Goal: Information Seeking & Learning: Learn about a topic

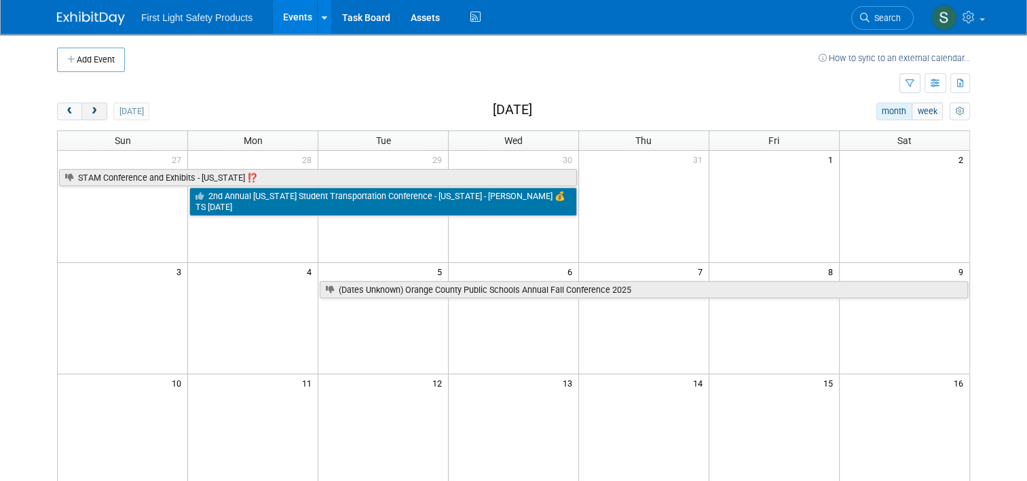
click at [89, 115] on button "next" at bounding box center [93, 112] width 25 height 18
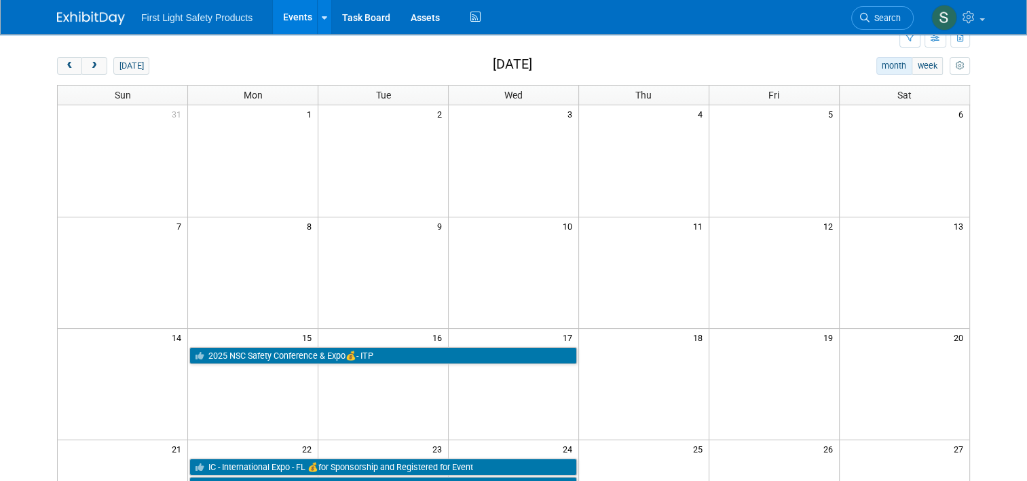
scroll to position [136, 0]
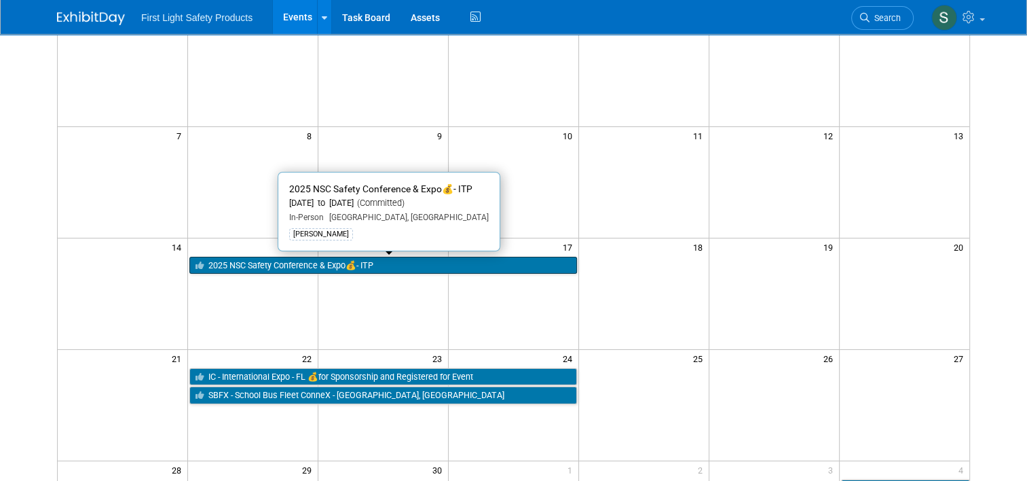
click at [285, 261] on link "2025 NSC Safety Conference & Expo💰- ITP" at bounding box center [383, 266] width 388 height 18
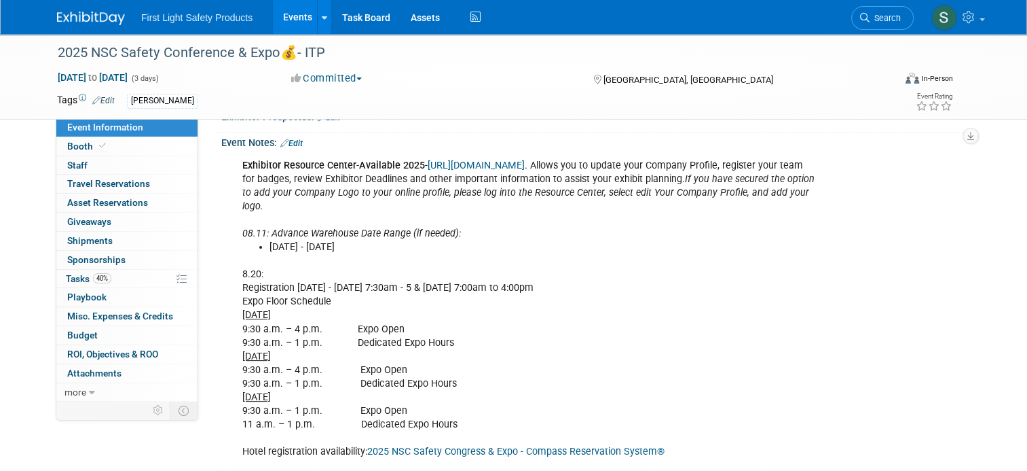
scroll to position [204, 0]
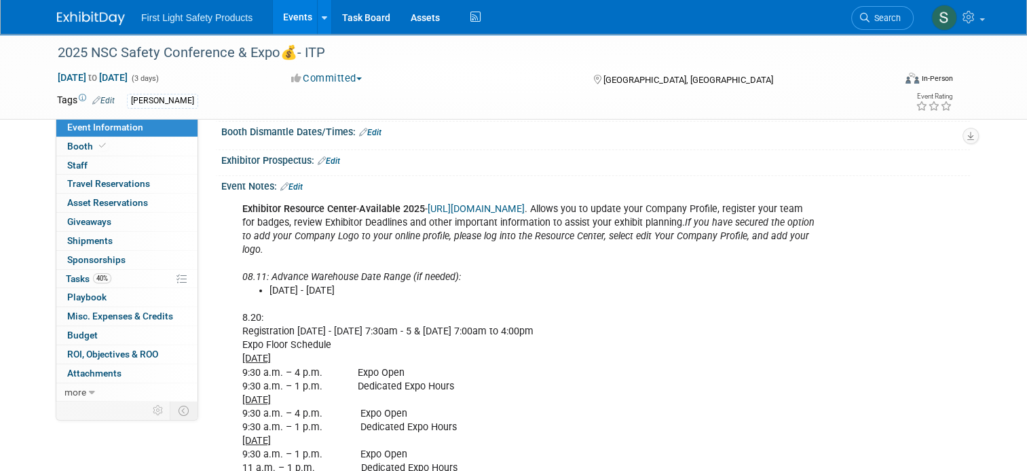
drag, startPoint x: 492, startPoint y: 301, endPoint x: 378, endPoint y: 307, distance: 114.2
click at [378, 297] on li "Thursday, August 7, 2025 - Friday, September 5, 2025" at bounding box center [543, 291] width 547 height 14
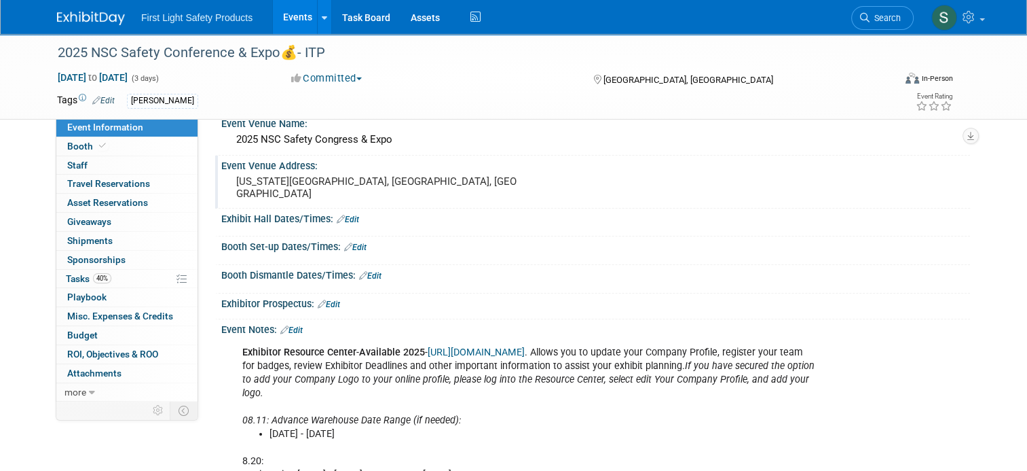
scroll to position [0, 0]
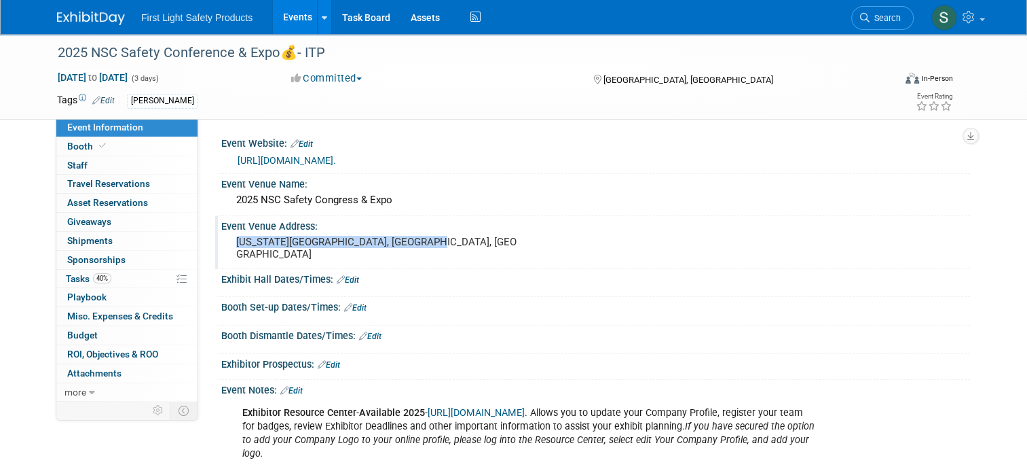
drag, startPoint x: 411, startPoint y: 252, endPoint x: 229, endPoint y: 254, distance: 181.3
click at [236, 254] on pre "Colorado Convention Center, Denver, CO" at bounding box center [377, 248] width 282 height 24
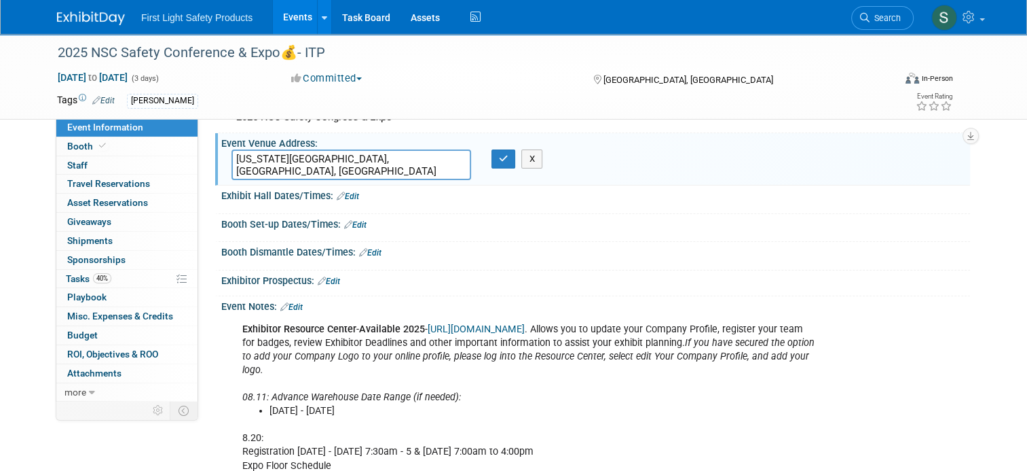
scroll to position [68, 0]
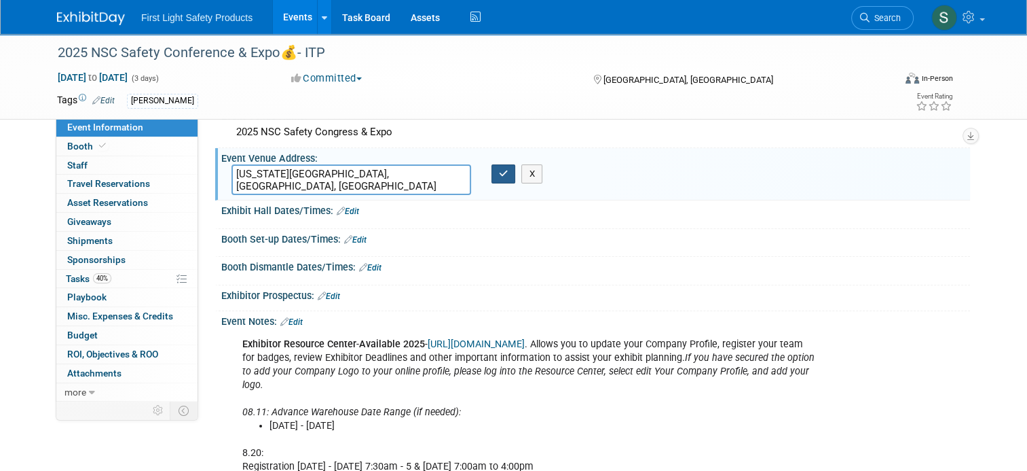
click at [499, 178] on icon "button" at bounding box center [504, 173] width 10 height 9
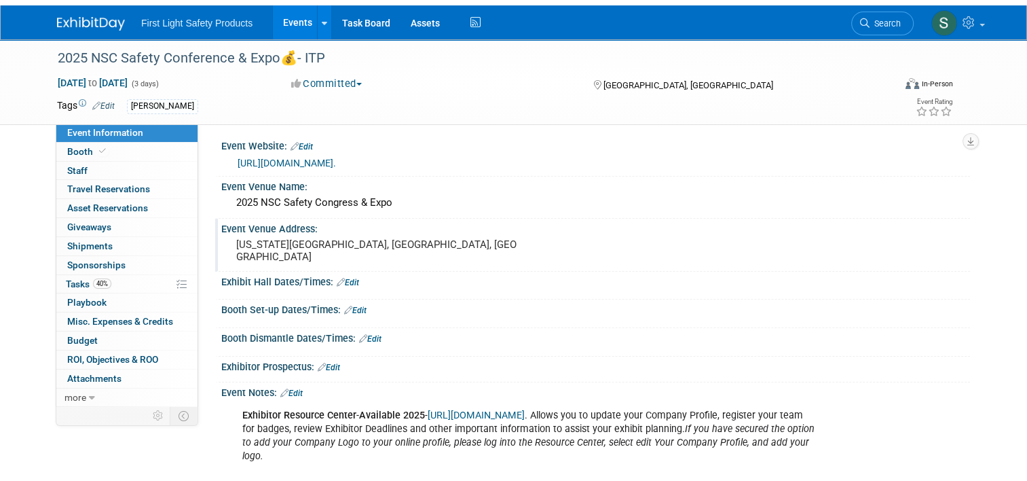
scroll to position [0, 0]
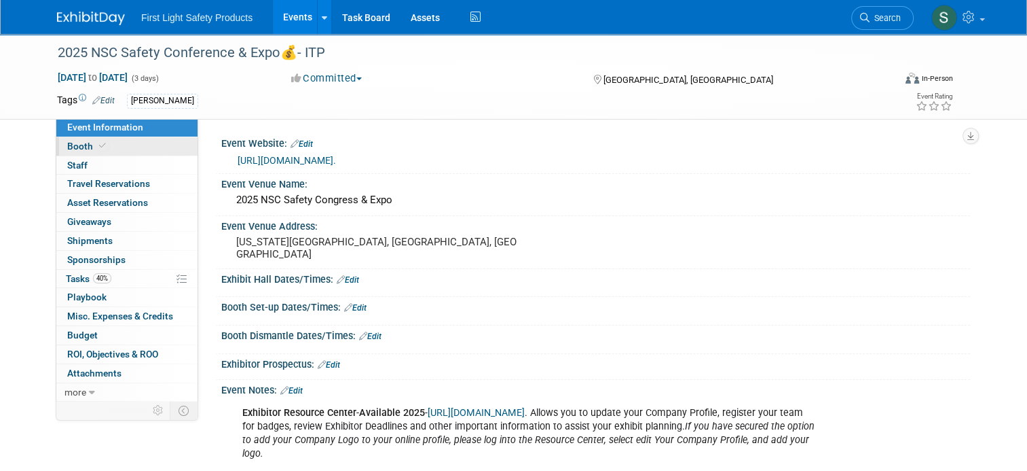
click at [99, 146] on icon at bounding box center [102, 145] width 7 height 7
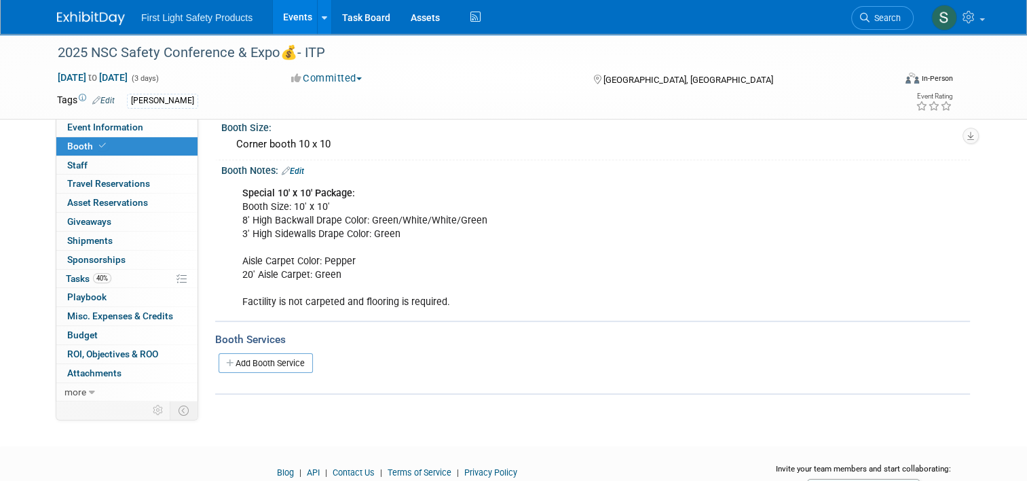
scroll to position [136, 0]
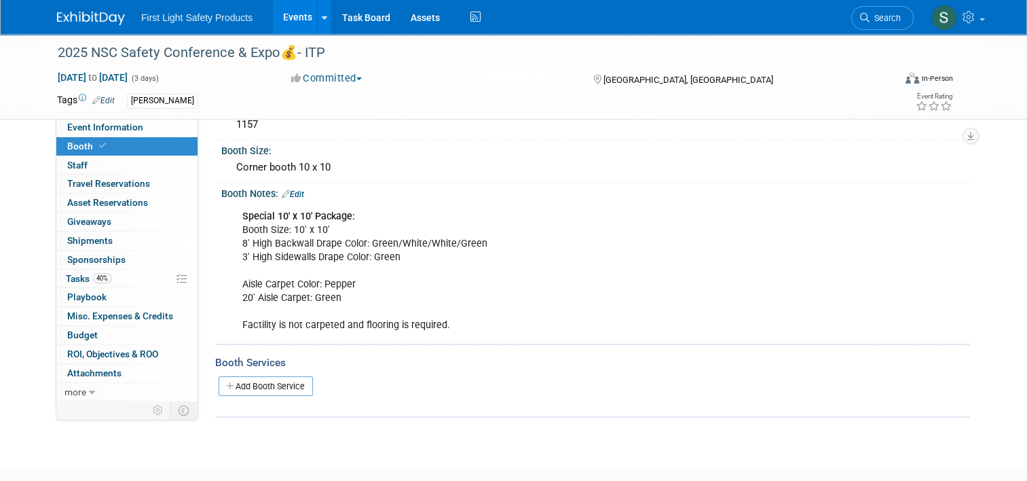
drag, startPoint x: 243, startPoint y: 326, endPoint x: 447, endPoint y: 326, distance: 204.4
click at [447, 326] on div "Special 10' x 10' Package: Booth Size: 10' x 10' 8' High Backwall Drape Color: …" at bounding box center [529, 271] width 592 height 136
click at [453, 326] on div "Special 10' x 10' Package: Booth Size: 10' x 10' 8' High Backwall Drape Color: …" at bounding box center [529, 271] width 592 height 136
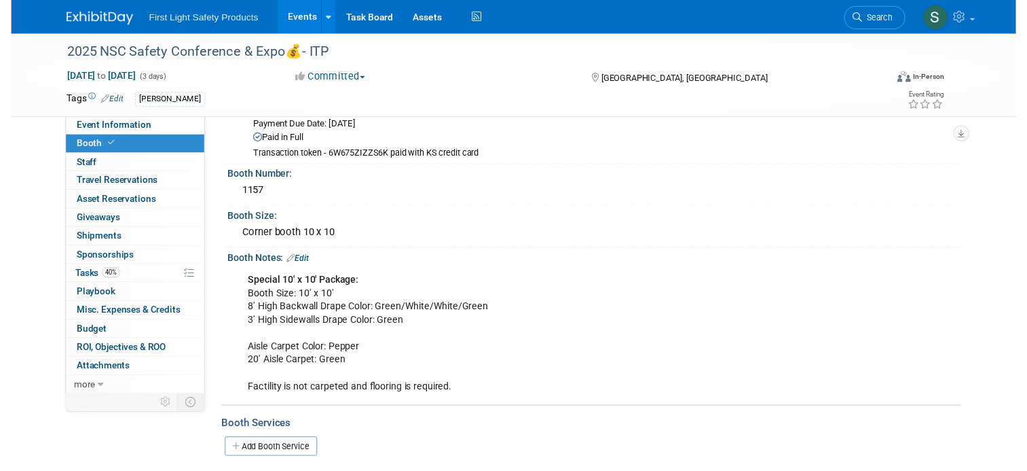
scroll to position [0, 0]
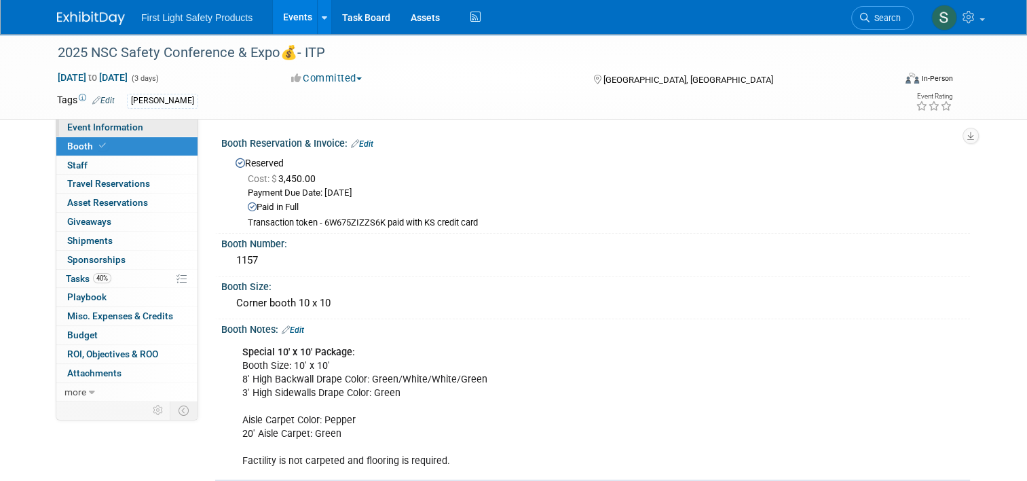
click at [126, 122] on span "Event Information" at bounding box center [105, 127] width 76 height 11
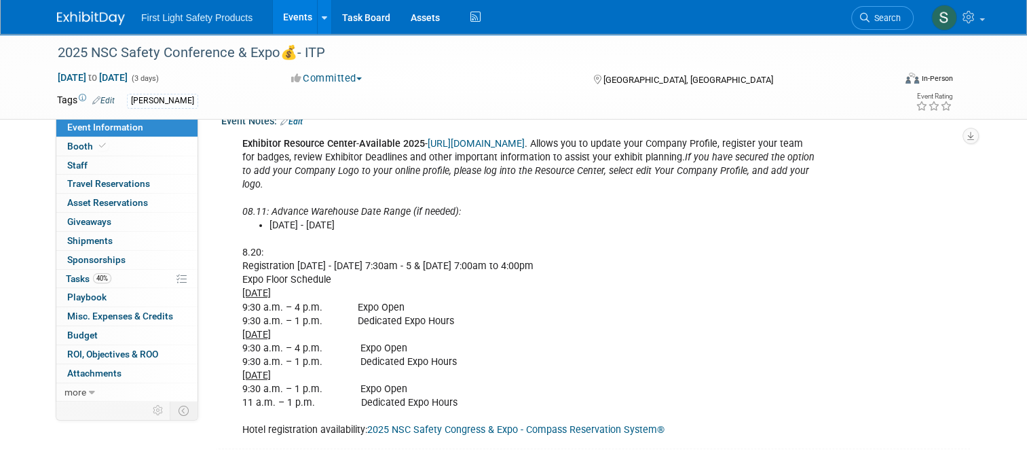
scroll to position [272, 0]
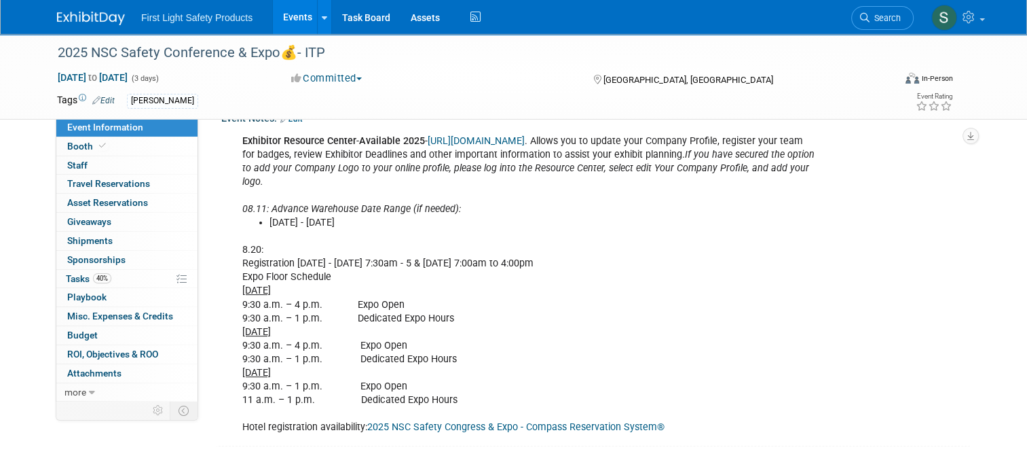
click at [288, 15] on link "Events" at bounding box center [298, 17] width 50 height 34
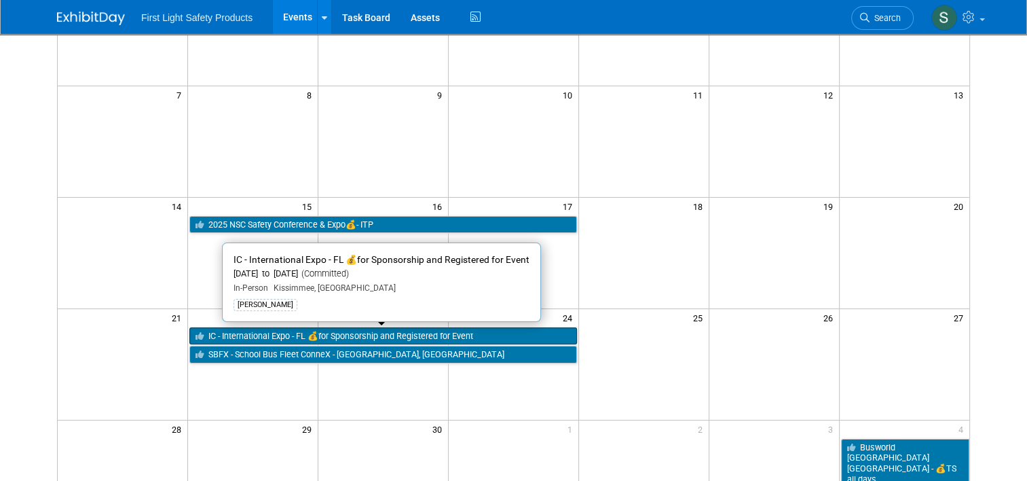
scroll to position [204, 0]
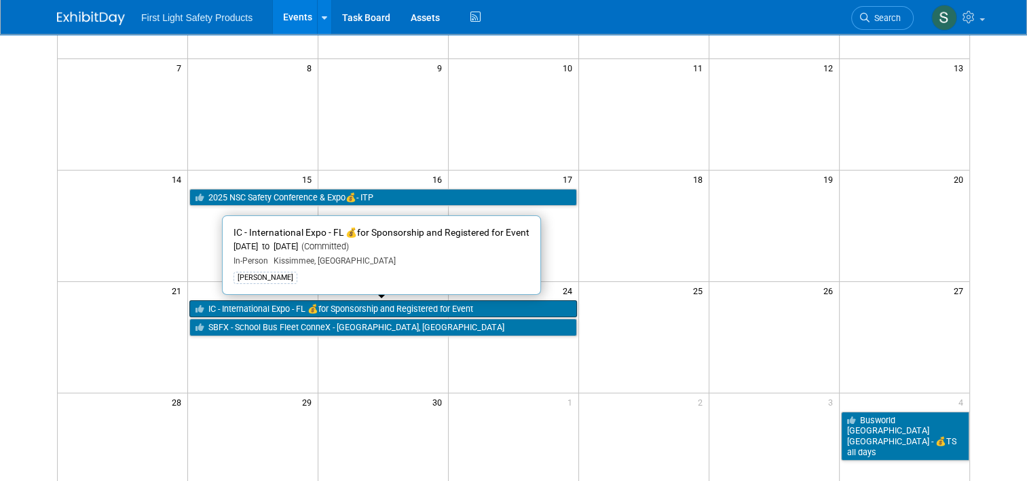
click at [255, 303] on link "IC - International Expo - FL 💰for Sponsorship and Registered for Event" at bounding box center [383, 309] width 388 height 18
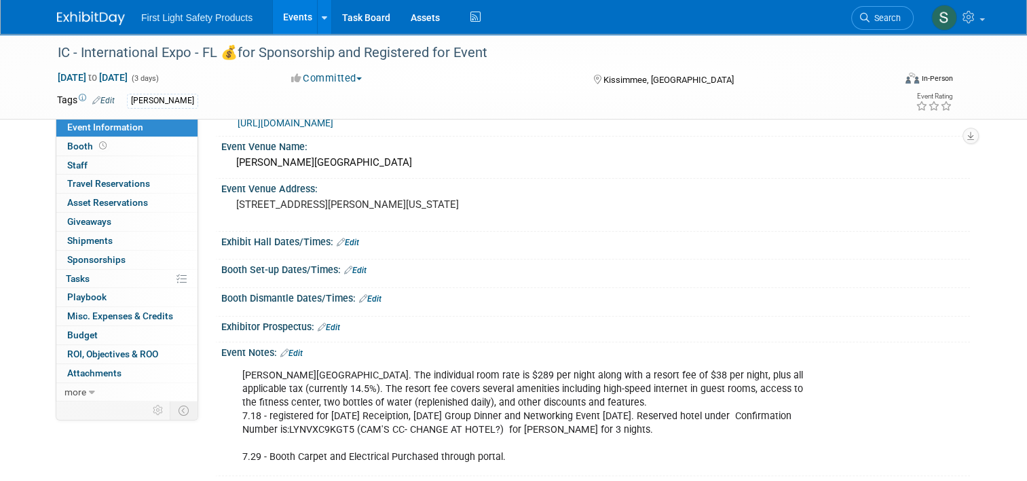
scroll to position [68, 0]
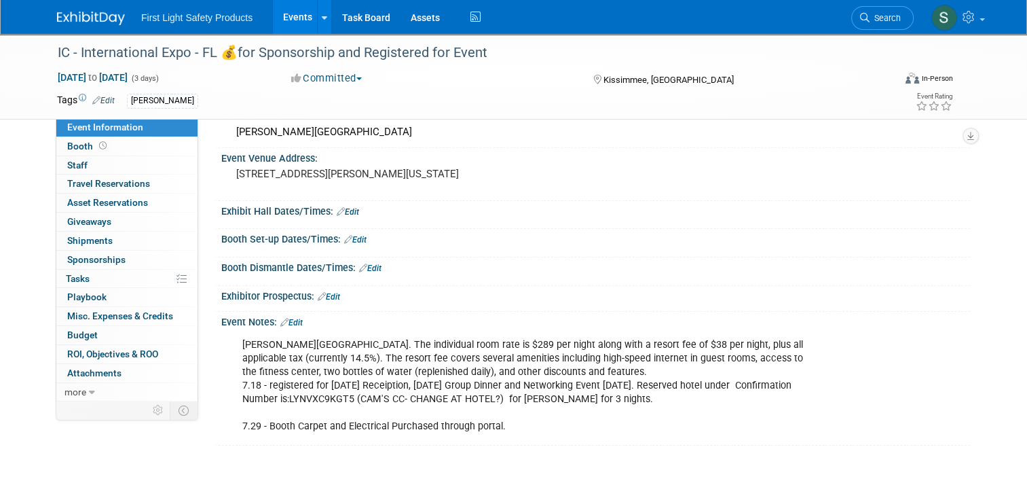
drag, startPoint x: 498, startPoint y: 424, endPoint x: 229, endPoint y: 424, distance: 268.9
click at [233, 424] on div "Gaylord Palms Resort & Convention Center. The individual room rate is $289 per …" at bounding box center [529, 385] width 592 height 109
click at [517, 431] on div "Gaylord Palms Resort & Convention Center. The individual room rate is $289 per …" at bounding box center [529, 385] width 592 height 109
click at [105, 144] on link "Booth" at bounding box center [126, 146] width 141 height 18
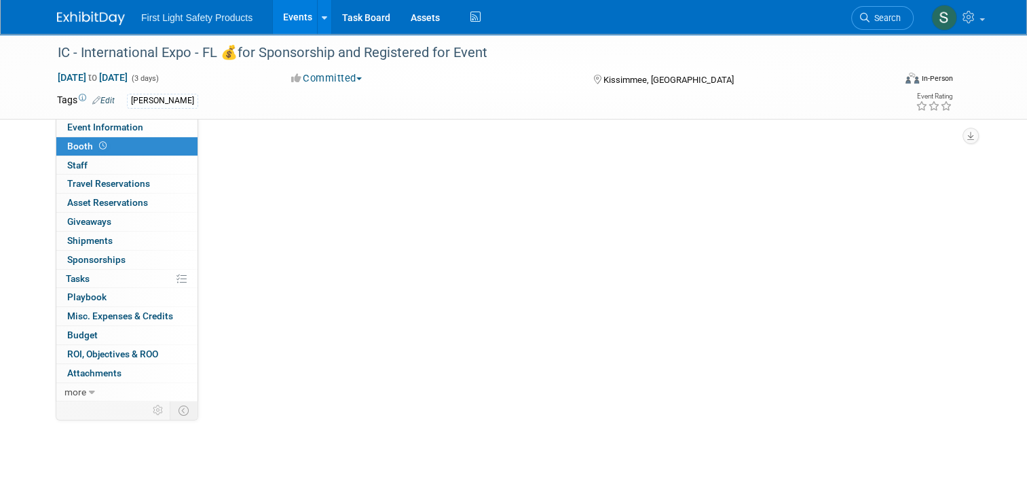
scroll to position [0, 0]
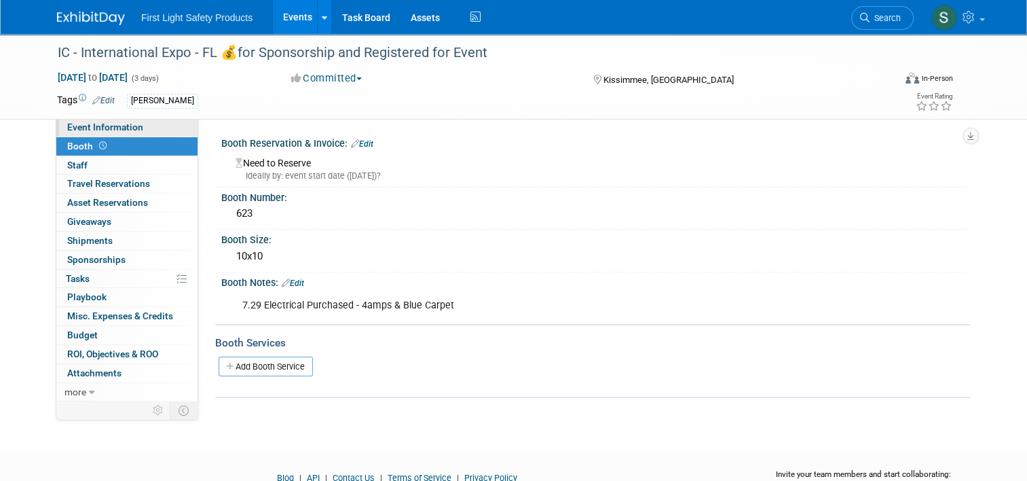
click at [104, 122] on span "Event Information" at bounding box center [105, 127] width 76 height 11
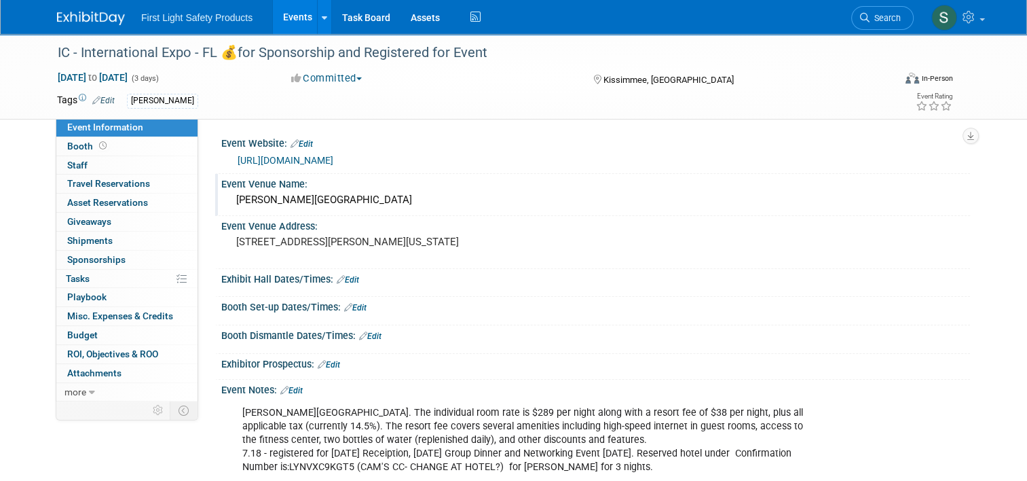
click at [383, 201] on div "Gaylord Palms Resort & Convention Centre" at bounding box center [596, 199] width 729 height 21
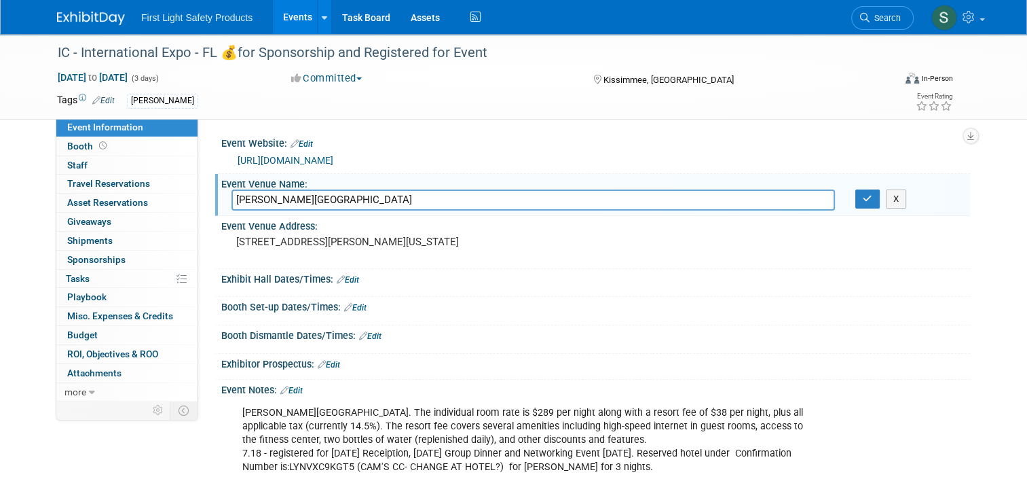
drag, startPoint x: 225, startPoint y: 199, endPoint x: 462, endPoint y: 200, distance: 237.6
click at [462, 200] on input "Gaylord Palms Resort & Convention Centre" at bounding box center [534, 199] width 604 height 21
click at [468, 236] on pre "3208 Gaylord Way, Kissimmee, Florida, 34746" at bounding box center [377, 242] width 282 height 12
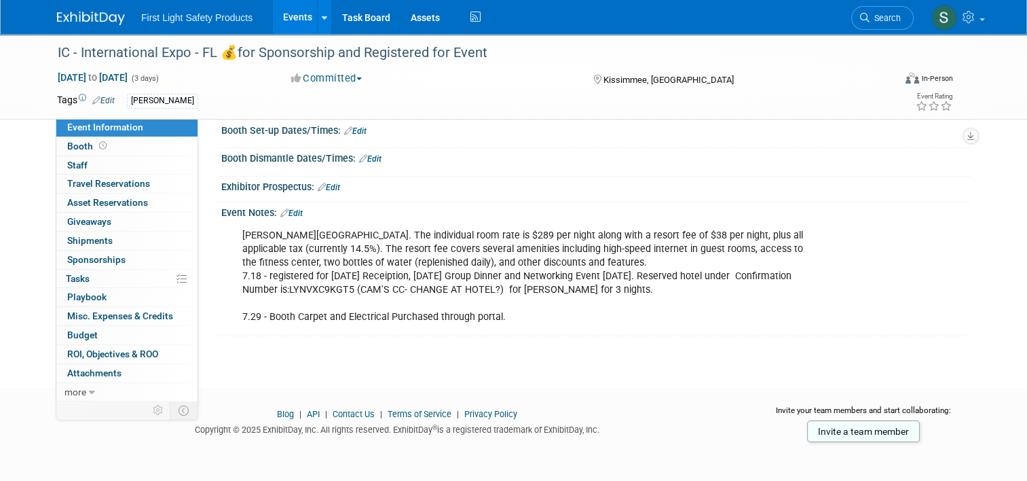
click at [504, 319] on div "Gaylord Palms Resort & Convention Center. The individual room rate is $289 per …" at bounding box center [529, 276] width 592 height 109
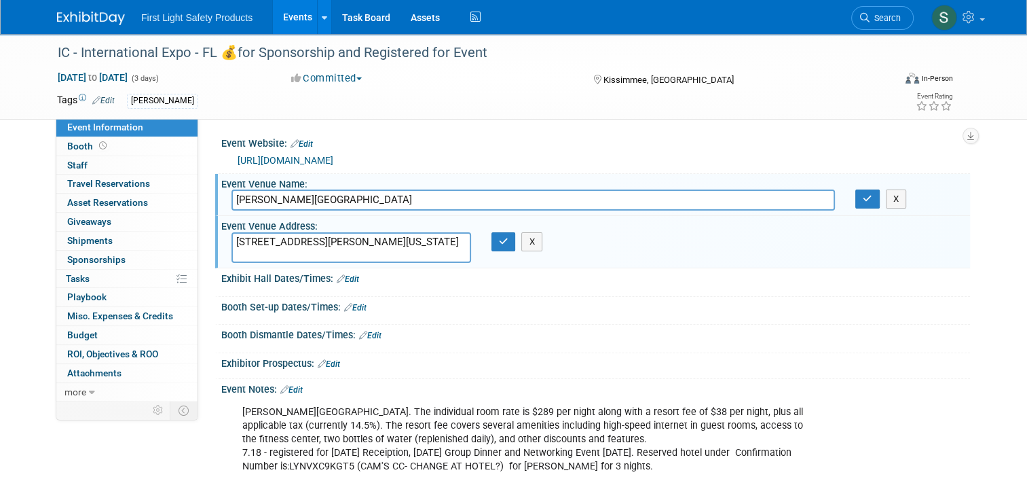
click at [333, 160] on link "https://web.cvent.com/event/80d68cc0-1c2c-46c6-ab32-d8ce8b86e920/confirmation:9…" at bounding box center [286, 160] width 96 height 11
click at [869, 196] on icon "button" at bounding box center [868, 198] width 10 height 9
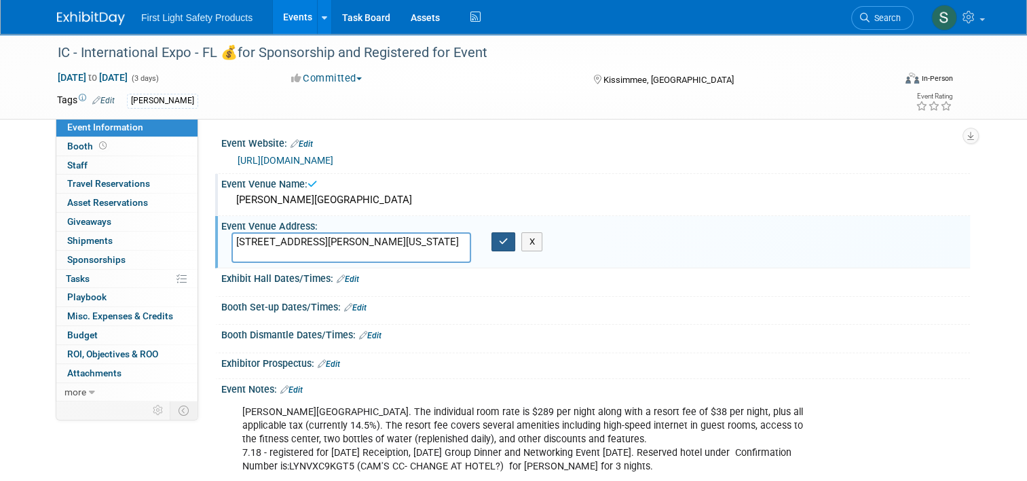
click at [502, 246] on button "button" at bounding box center [504, 241] width 24 height 19
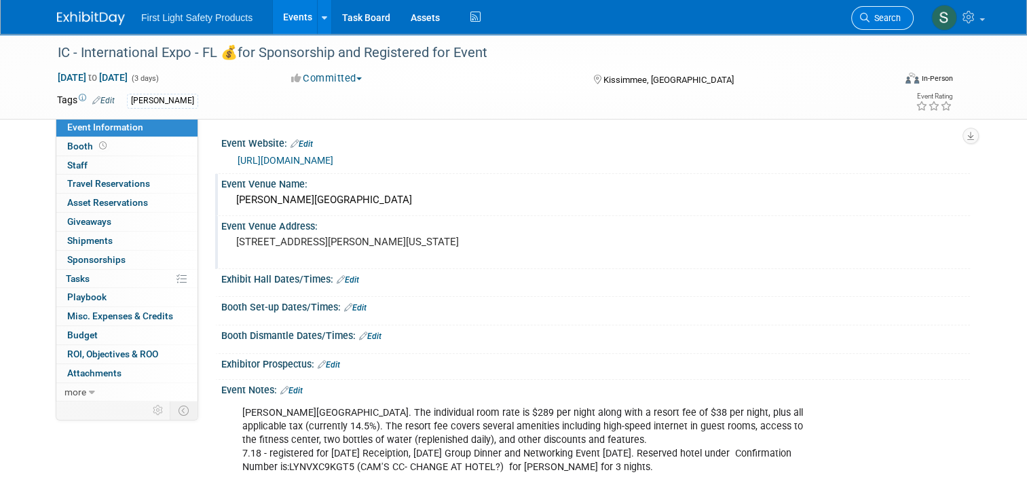
click at [888, 14] on span "Search" at bounding box center [885, 18] width 31 height 10
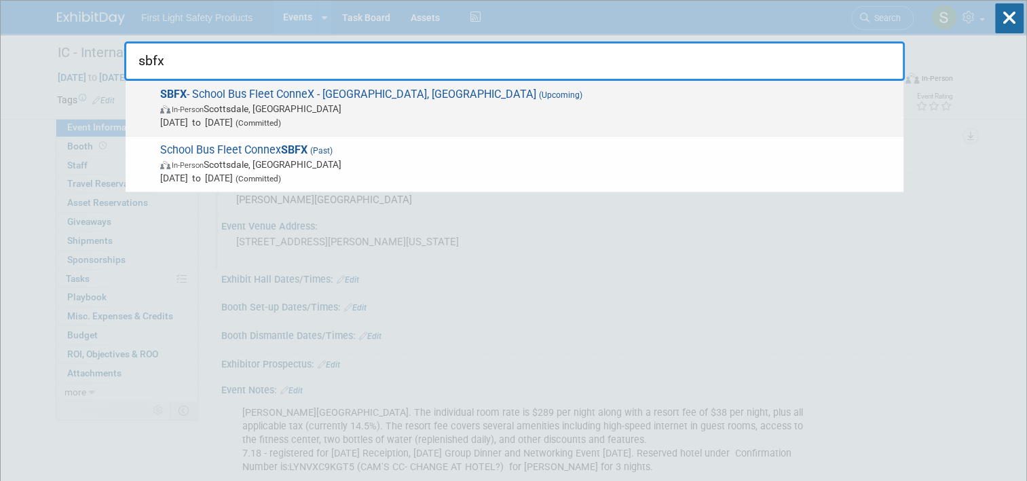
type input "sbfx"
click at [334, 86] on div "SBFX - School Bus Fleet ConneX - Scottsdale, AZ (Upcoming) In-Person Scottsdale…" at bounding box center [515, 109] width 778 height 56
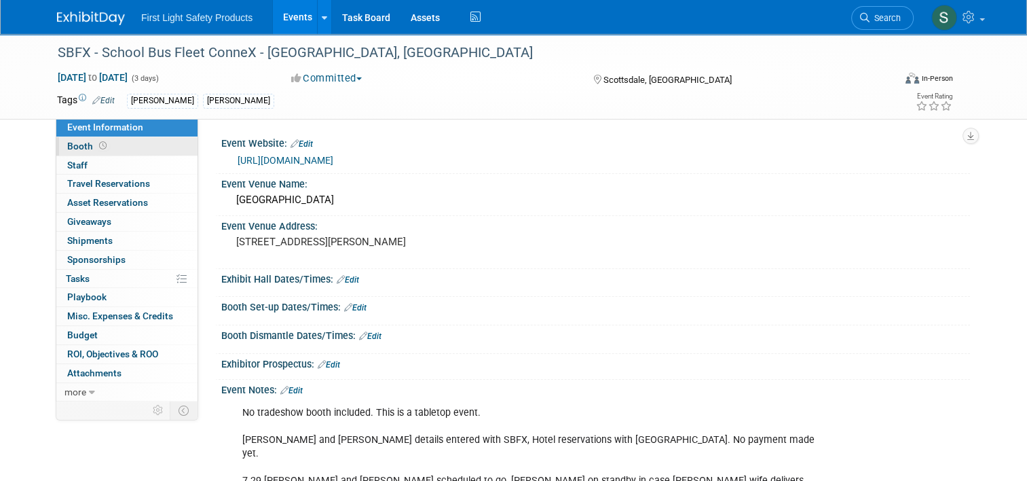
click at [106, 146] on link "Booth" at bounding box center [126, 146] width 141 height 18
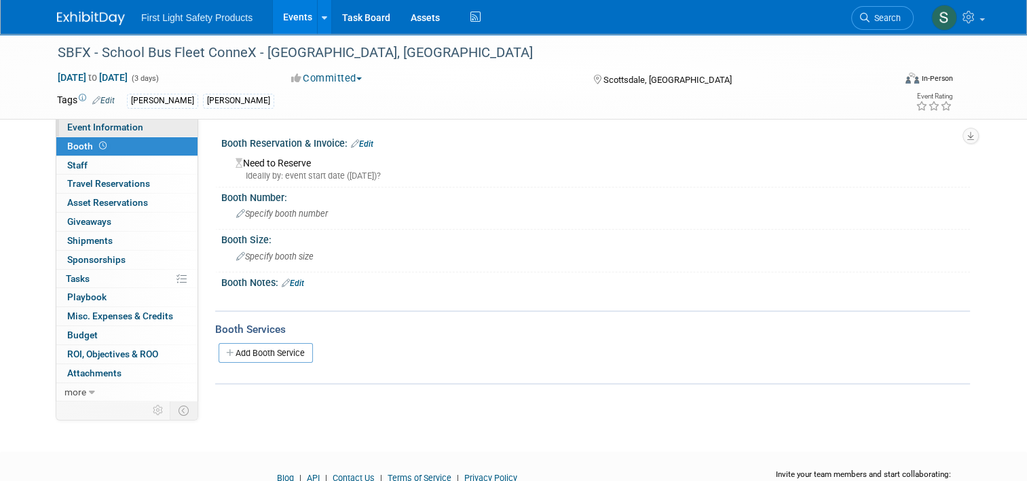
click at [129, 130] on span "Event Information" at bounding box center [105, 127] width 76 height 11
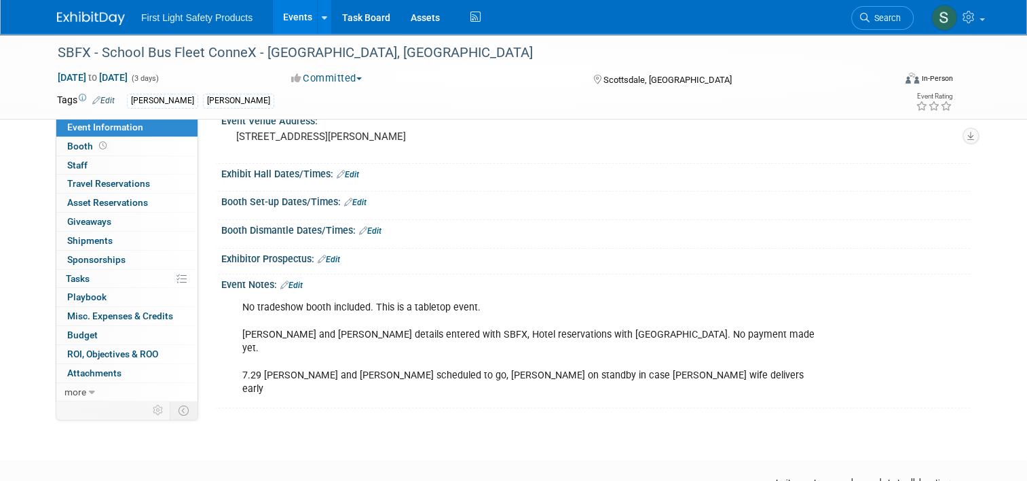
scroll to position [81, 0]
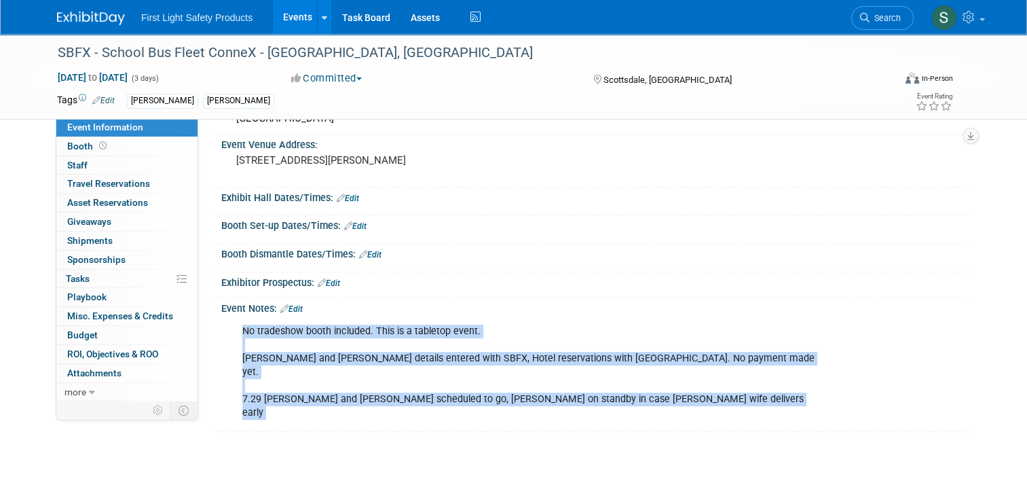
drag, startPoint x: 231, startPoint y: 326, endPoint x: 749, endPoint y: 403, distance: 523.8
click at [749, 403] on div "SBFX - School Bus Fleet ConneX - Scottsdale, AZ Sep 22, 2025 to Sep 24, 2025 (3…" at bounding box center [513, 205] width 1027 height 507
drag, startPoint x: 749, startPoint y: 403, endPoint x: 658, endPoint y: 401, distance: 91.0
click at [657, 402] on div "SBFX - School Bus Fleet ConneX - Scottsdale, AZ Sep 22, 2025 to Sep 24, 2025 (3…" at bounding box center [513, 205] width 1027 height 507
click at [665, 392] on div "No tradeshow booth included. This is a tabletop event. Graham and Julian detail…" at bounding box center [529, 372] width 592 height 109
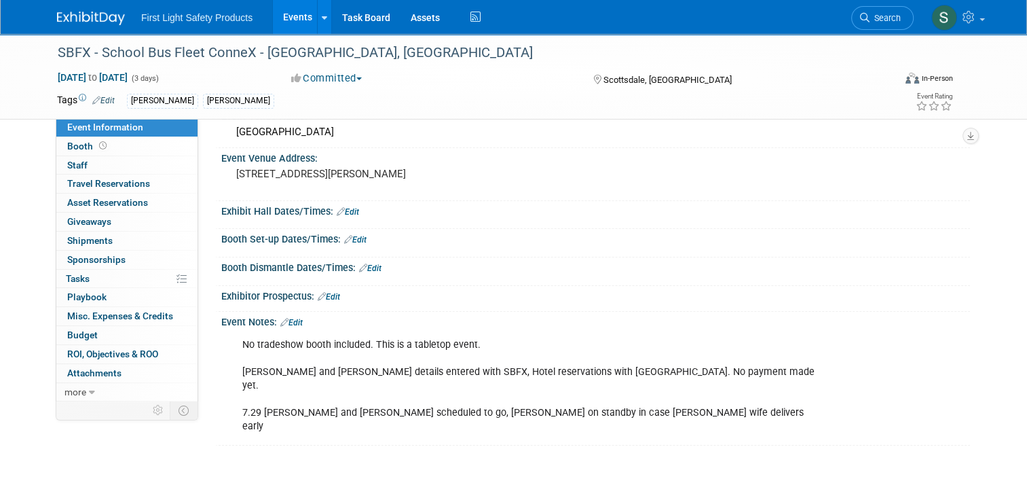
scroll to position [0, 0]
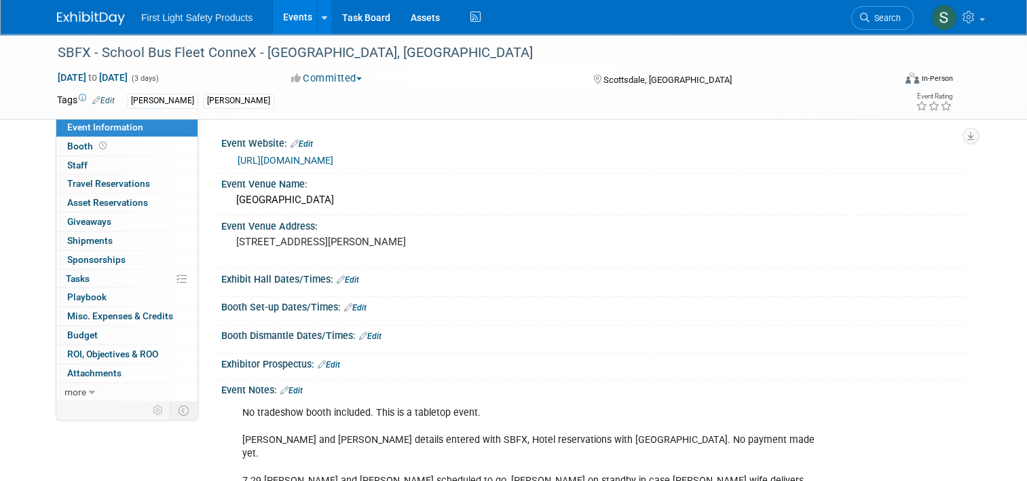
click at [333, 155] on link "https://www.schoolbusfleetconnex.com/" at bounding box center [286, 160] width 96 height 11
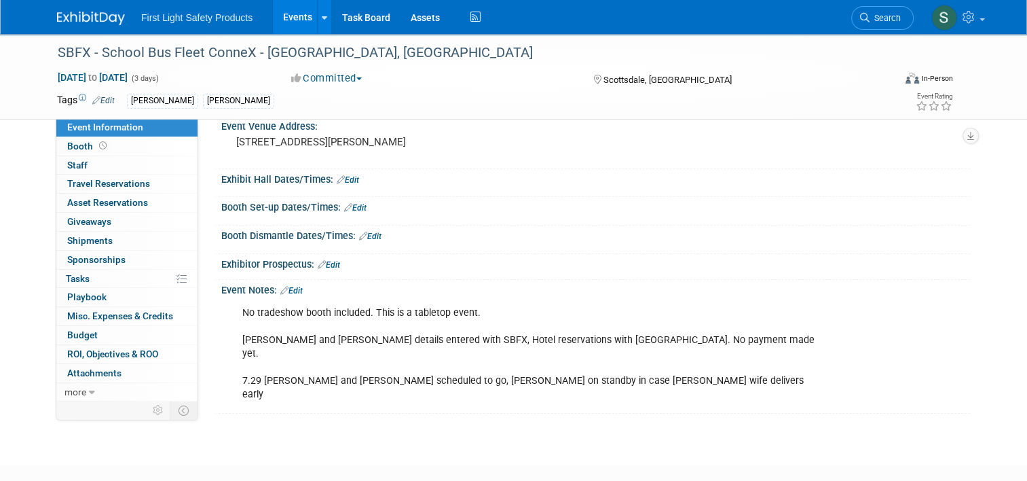
scroll to position [68, 0]
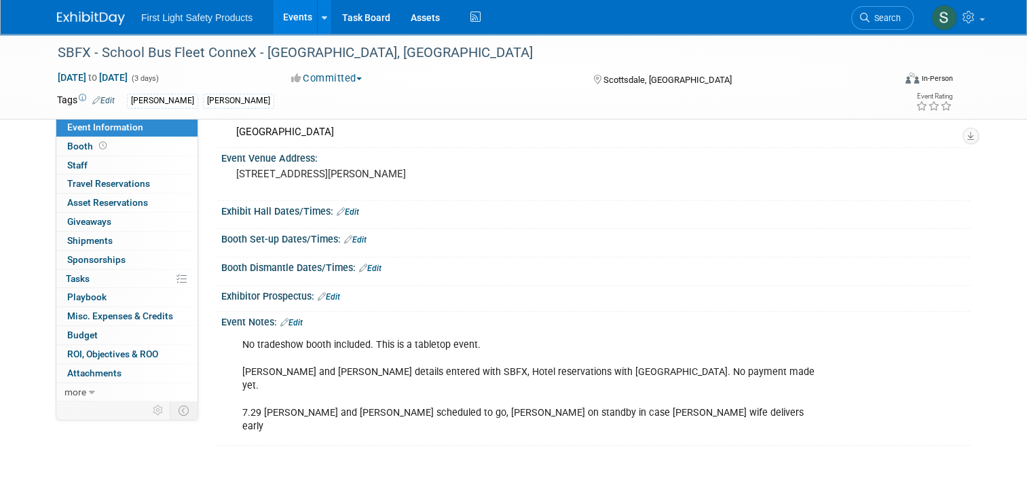
click at [285, 11] on link "Events" at bounding box center [298, 17] width 50 height 34
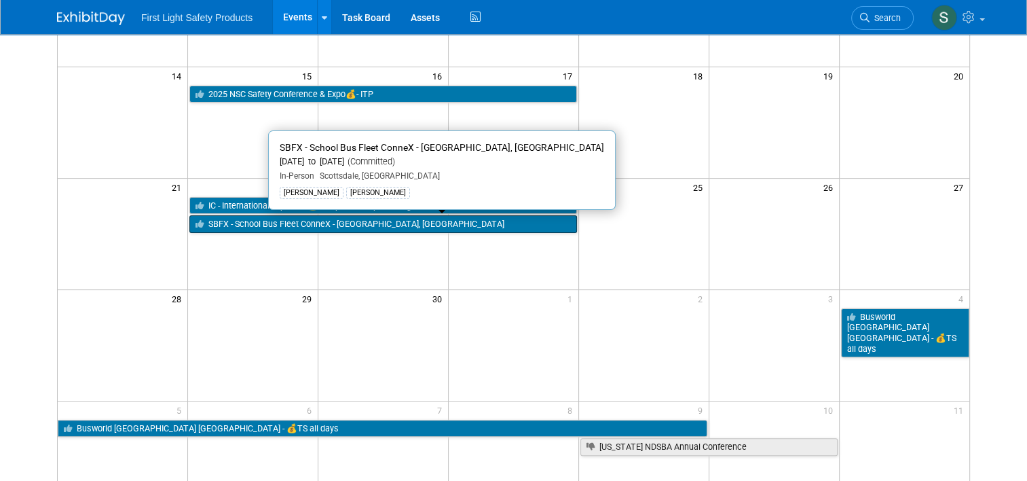
scroll to position [339, 0]
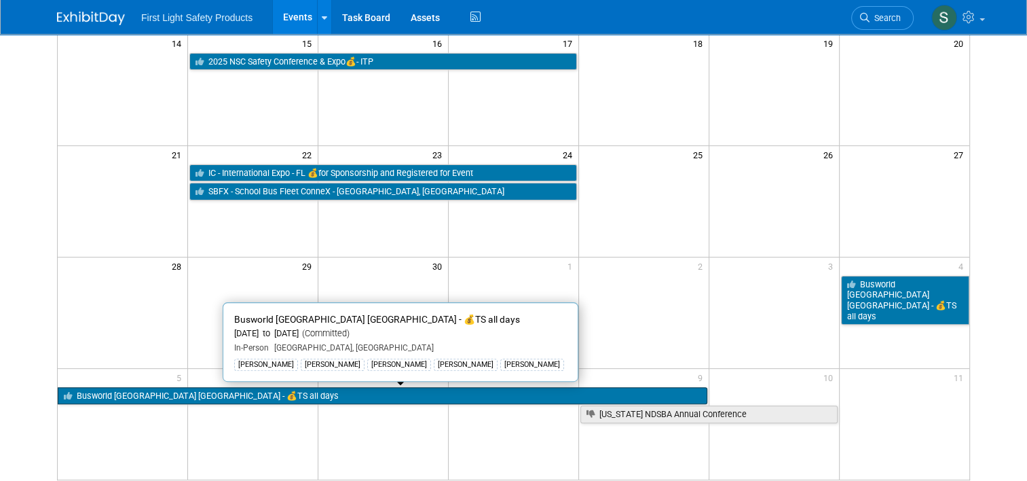
click at [111, 390] on link "Busworld [GEOGRAPHIC_DATA] [GEOGRAPHIC_DATA] - 💰TS all days" at bounding box center [383, 396] width 650 height 18
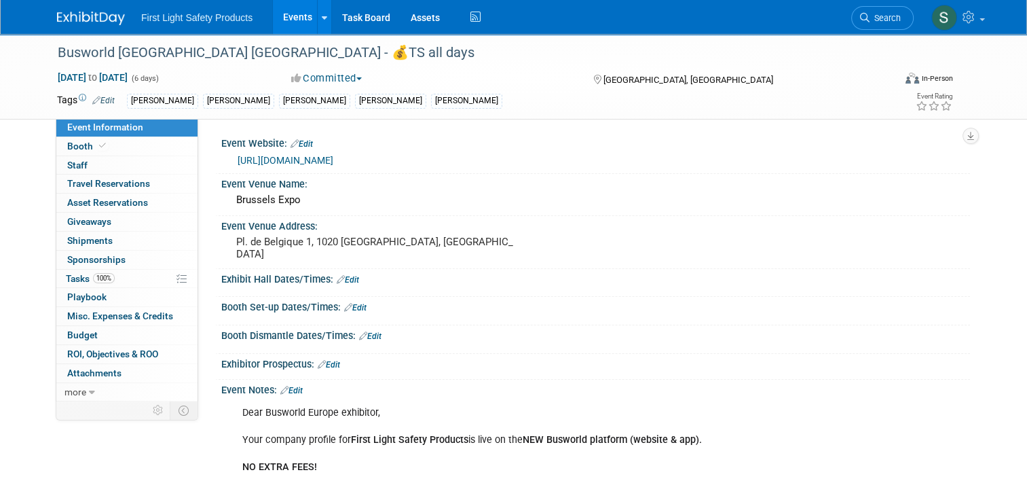
click at [295, 20] on link "Events" at bounding box center [298, 17] width 50 height 34
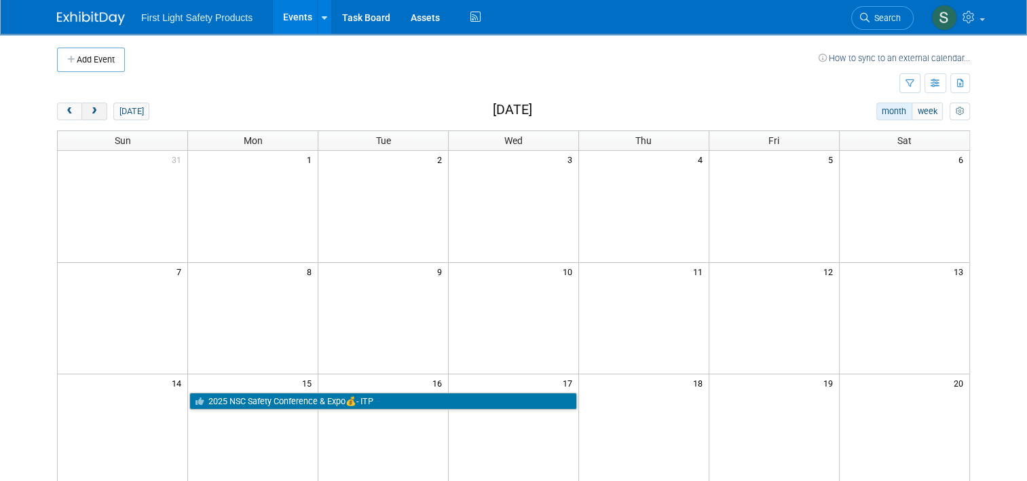
click at [90, 109] on span "next" at bounding box center [94, 111] width 10 height 9
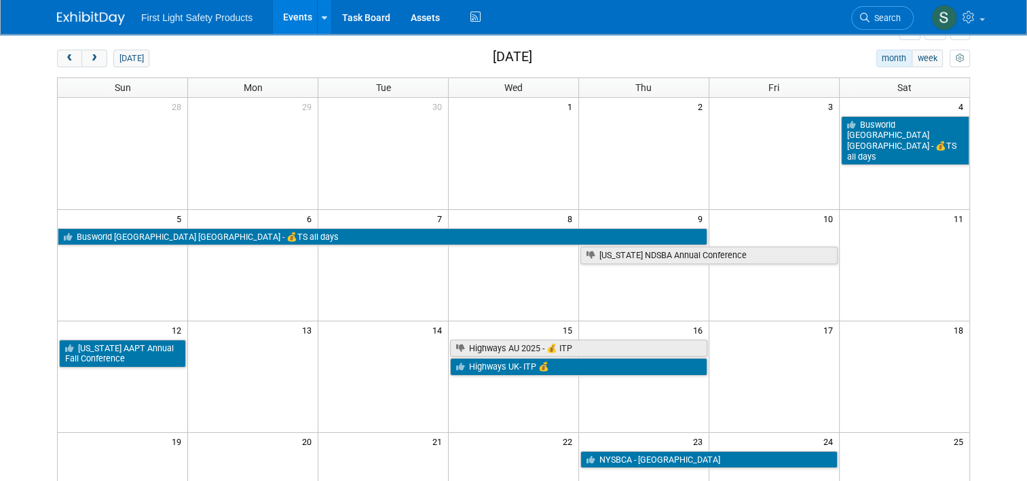
scroll to position [204, 0]
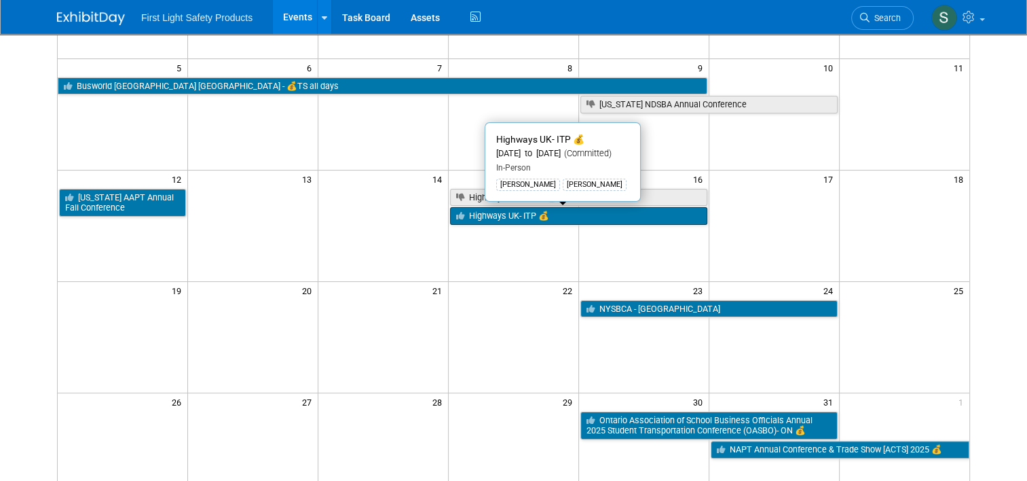
click at [517, 215] on link "Highways UK- ITP 💰" at bounding box center [578, 216] width 257 height 18
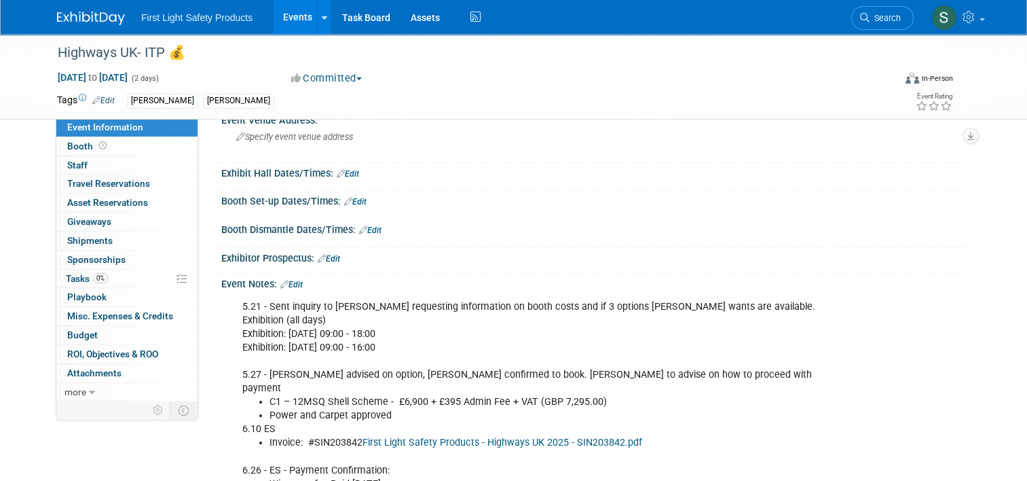
scroll to position [204, 0]
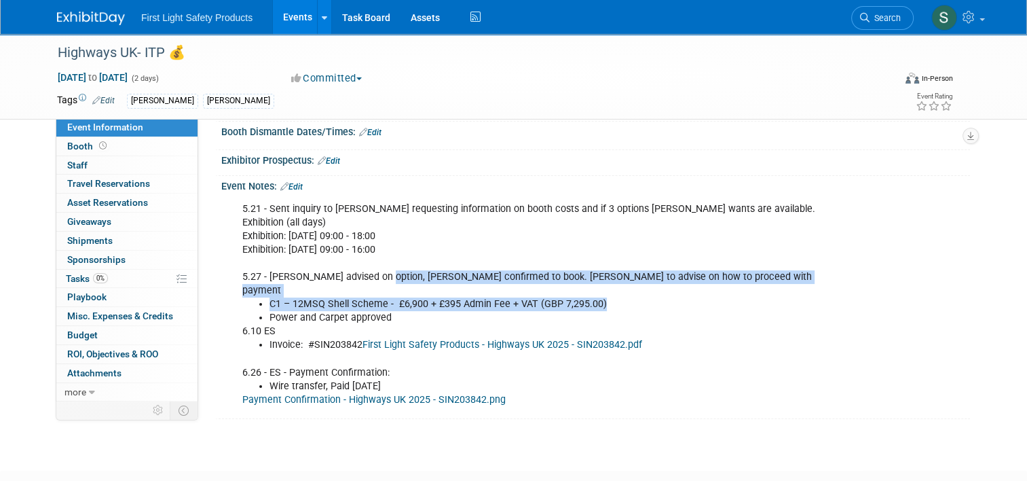
drag, startPoint x: 375, startPoint y: 275, endPoint x: 627, endPoint y: 288, distance: 252.9
click at [627, 288] on div "5.21 - Sent inquiry to [PERSON_NAME] requesting information on booth costs and …" at bounding box center [529, 305] width 592 height 218
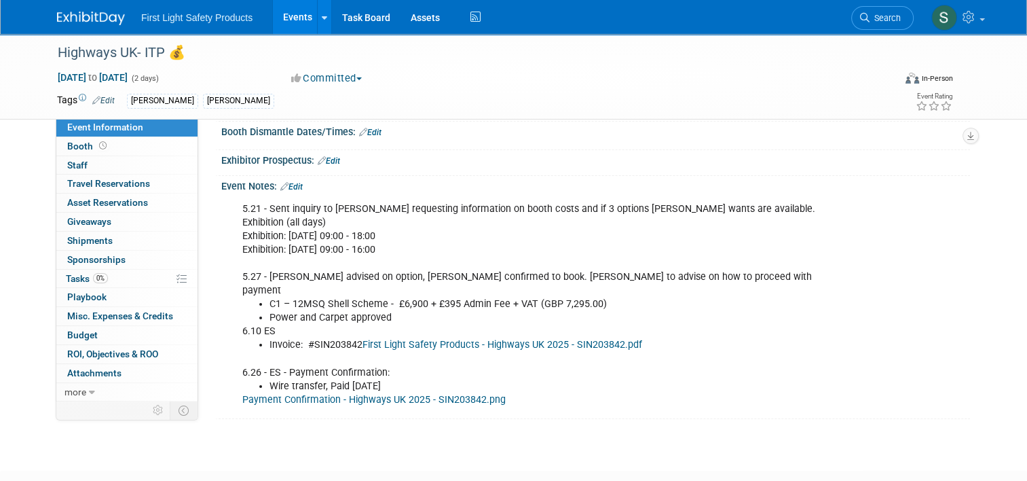
click at [510, 311] on li "Power and Carpet approved" at bounding box center [543, 318] width 547 height 14
drag, startPoint x: 394, startPoint y: 302, endPoint x: 257, endPoint y: 296, distance: 137.3
click at [257, 297] on ul "C1 – 12MSQ Shell Scheme - £6,900 + £395 Admin Fee + VAT (GBP 7,295.00) Power an…" at bounding box center [529, 310] width 574 height 27
click at [443, 350] on div "5.21 - Sent inquiry to [PERSON_NAME] requesting information on booth costs and …" at bounding box center [529, 305] width 592 height 218
click at [72, 141] on span "Booth" at bounding box center [88, 146] width 42 height 11
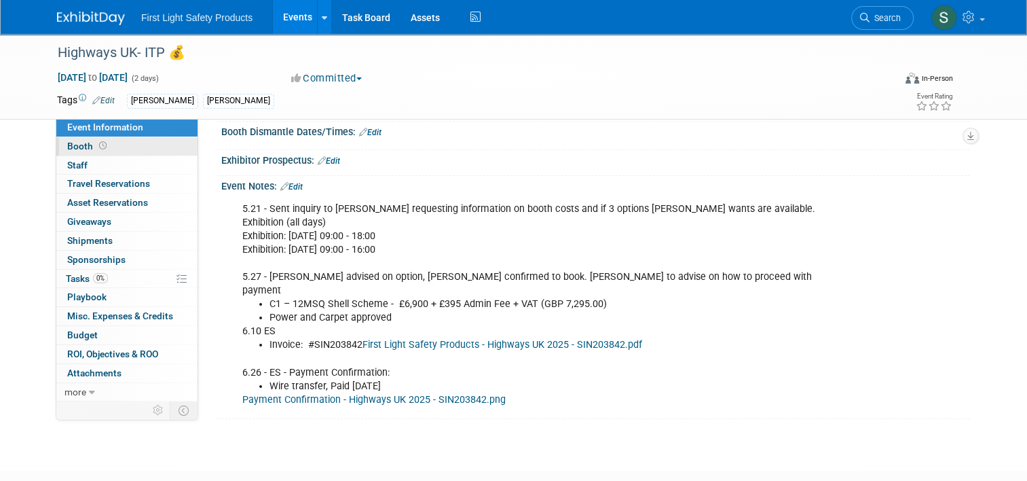
scroll to position [0, 0]
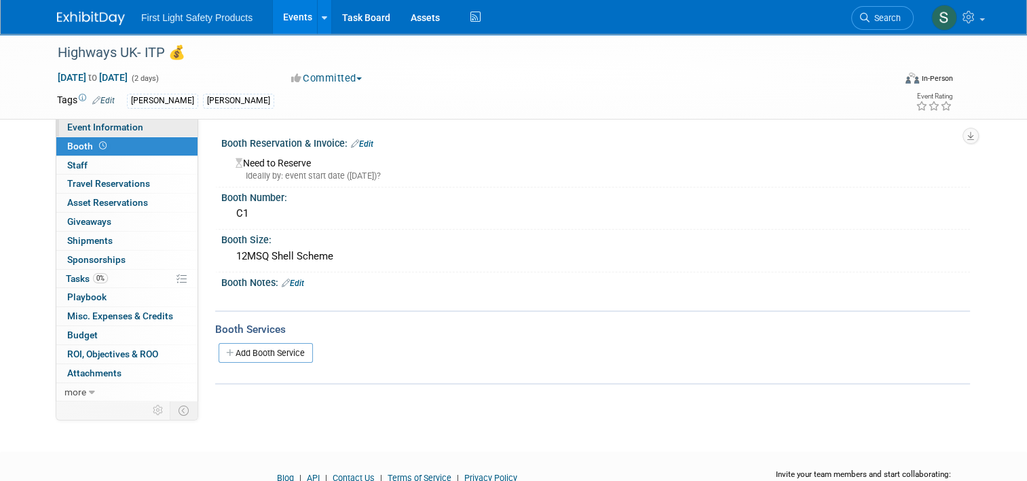
click at [101, 122] on span "Event Information" at bounding box center [105, 127] width 76 height 11
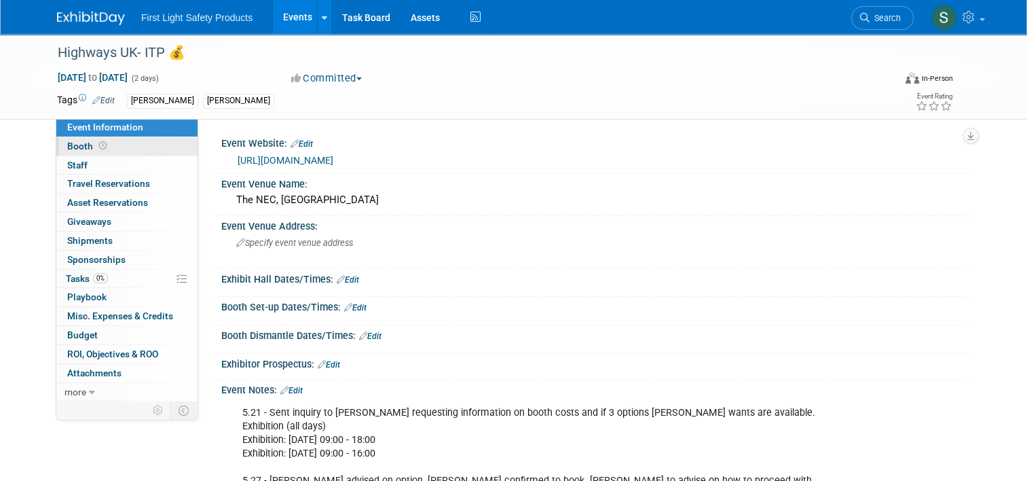
click at [105, 145] on link "Booth" at bounding box center [126, 146] width 141 height 18
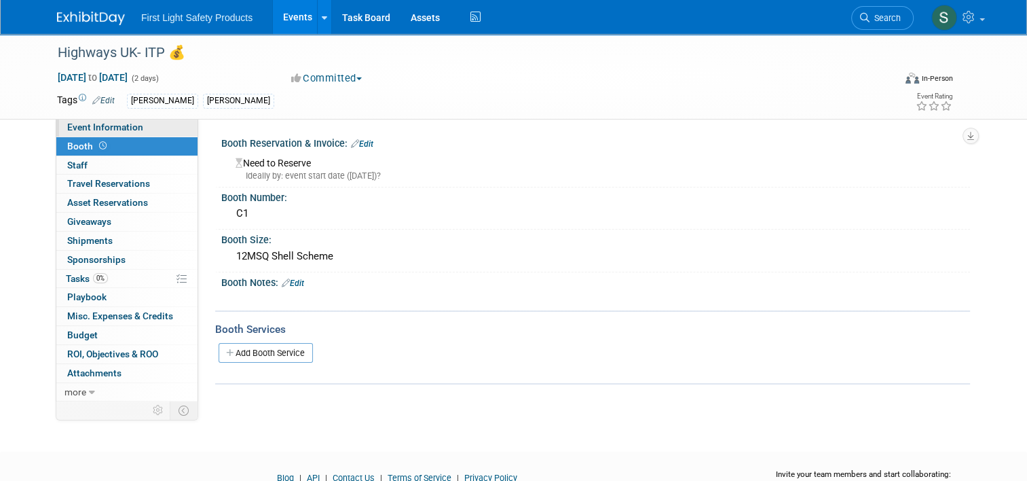
click at [126, 128] on span "Event Information" at bounding box center [105, 127] width 76 height 11
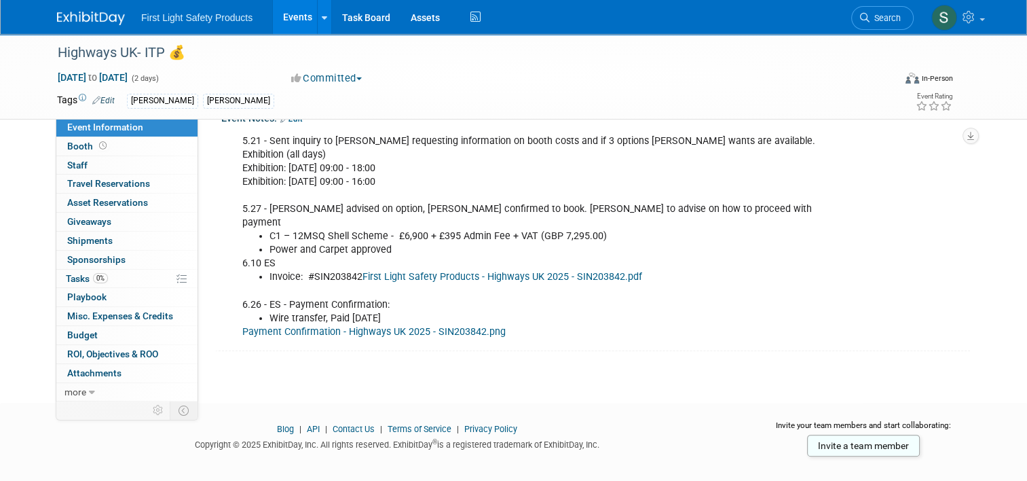
scroll to position [204, 0]
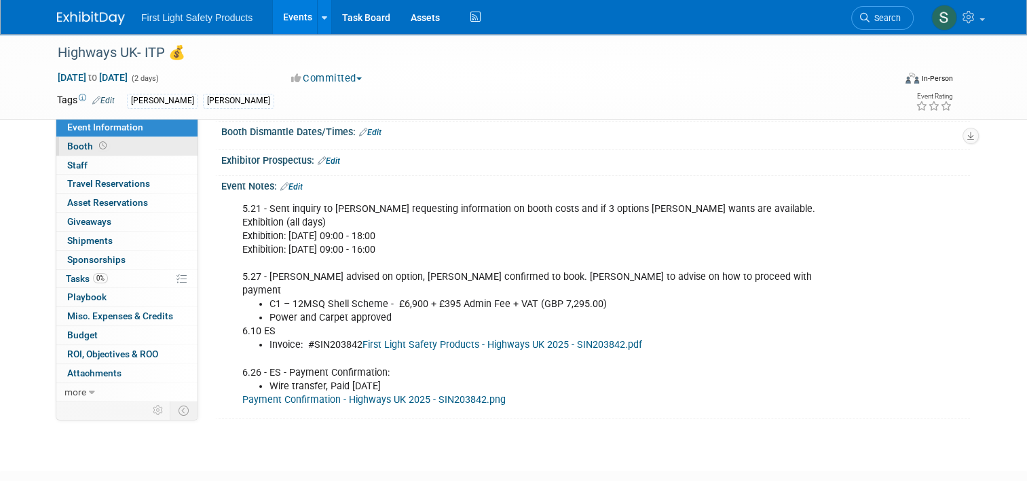
click at [109, 139] on link "Booth" at bounding box center [126, 146] width 141 height 18
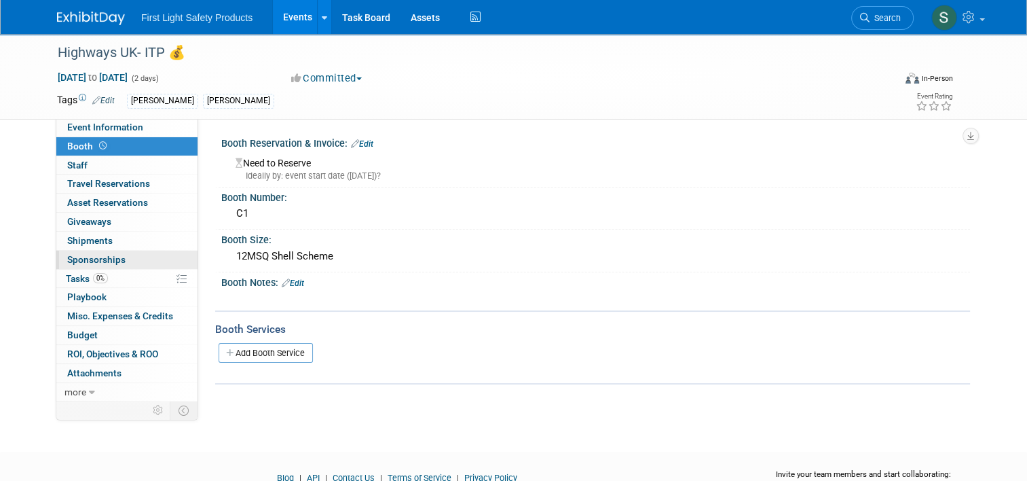
click at [123, 261] on link "0 Sponsorships 0" at bounding box center [126, 260] width 141 height 18
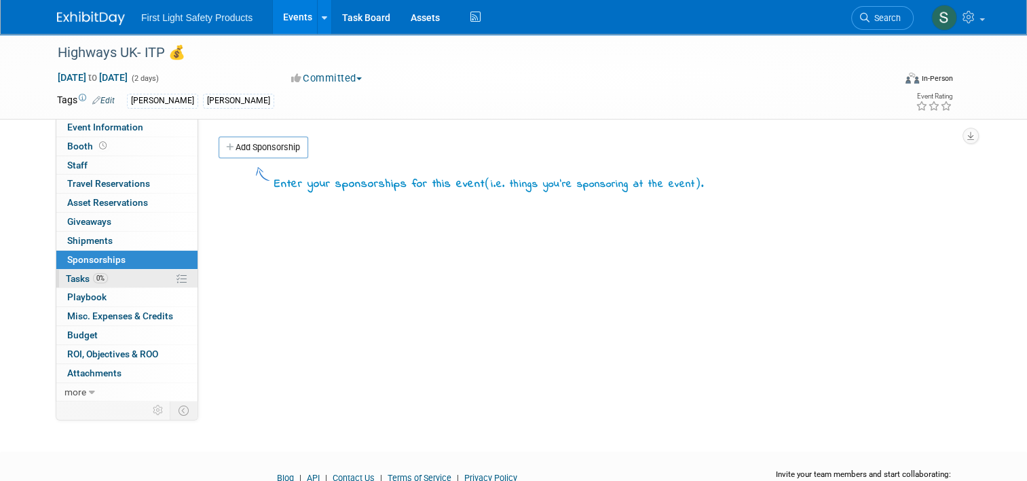
click at [122, 284] on link "0% Tasks 0%" at bounding box center [126, 279] width 141 height 18
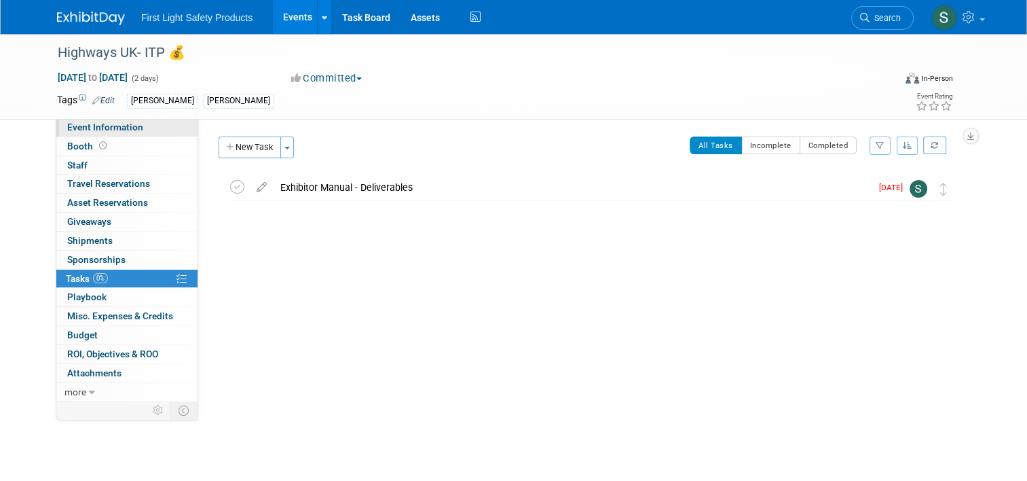
click at [127, 126] on span "Event Information" at bounding box center [105, 127] width 76 height 11
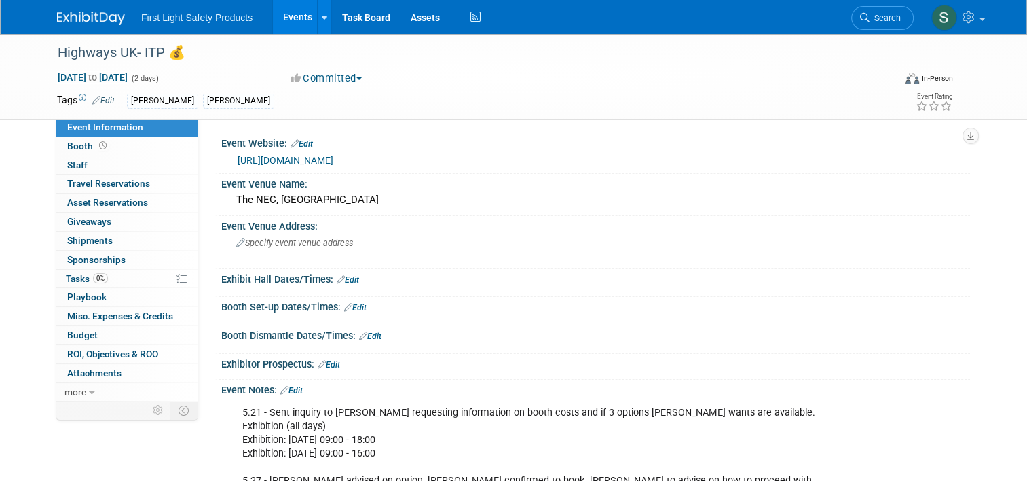
click at [333, 158] on link "[URL][DOMAIN_NAME]" at bounding box center [286, 160] width 96 height 11
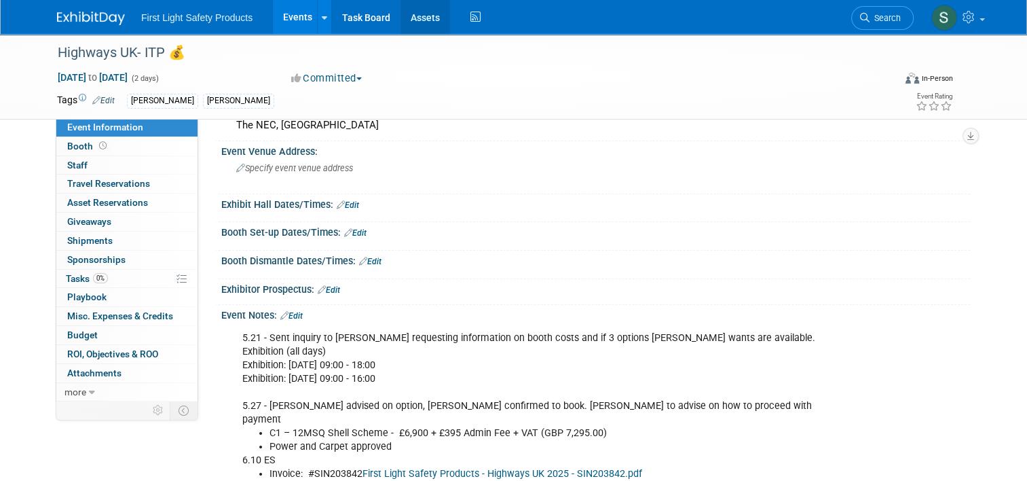
scroll to position [17, 0]
